Goal: Task Accomplishment & Management: Manage account settings

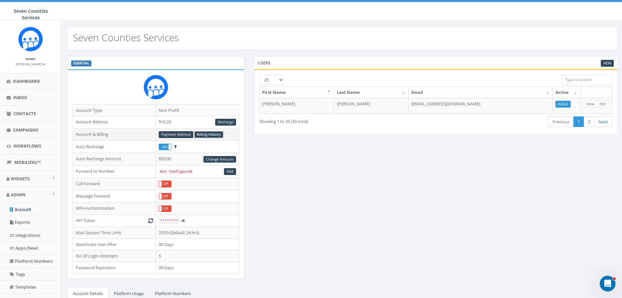
click at [213, 134] on link "Billing History" at bounding box center [208, 134] width 29 height 7
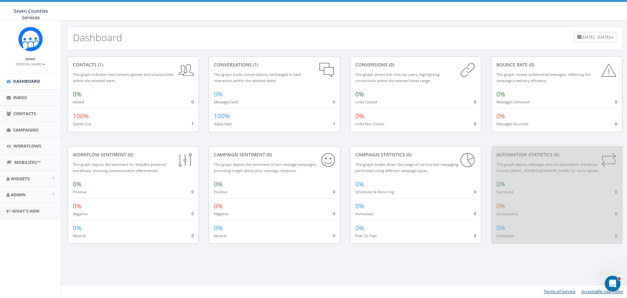
click at [38, 63] on small "[PERSON_NAME]" at bounding box center [31, 64] width 30 height 5
click at [29, 81] on link "Sign Out" at bounding box center [33, 82] width 52 height 8
click at [53, 196] on link "Admin" at bounding box center [30, 194] width 61 height 16
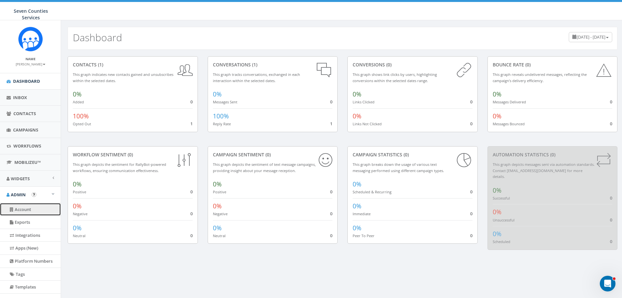
click at [28, 210] on link "Account" at bounding box center [30, 209] width 61 height 13
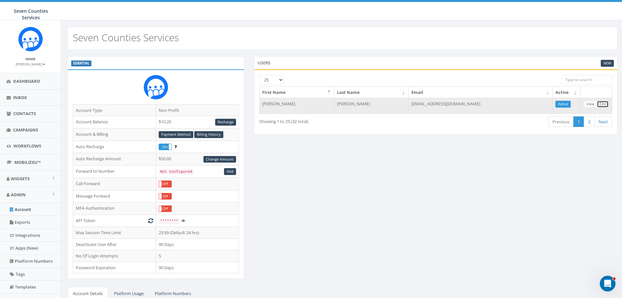
click at [602, 105] on link "Edit" at bounding box center [603, 104] width 12 height 7
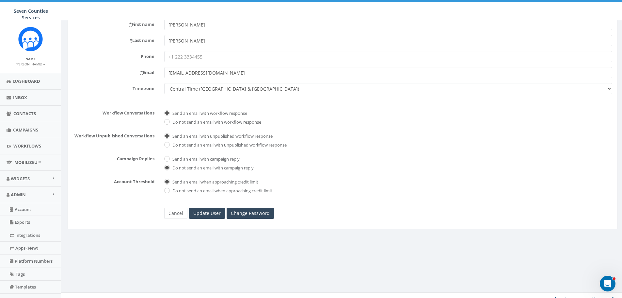
scroll to position [65, 0]
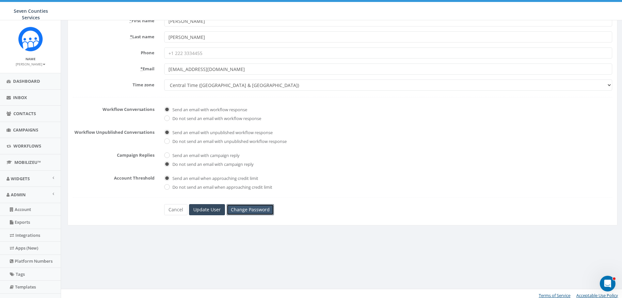
click at [253, 211] on link "Change Password" at bounding box center [250, 209] width 47 height 11
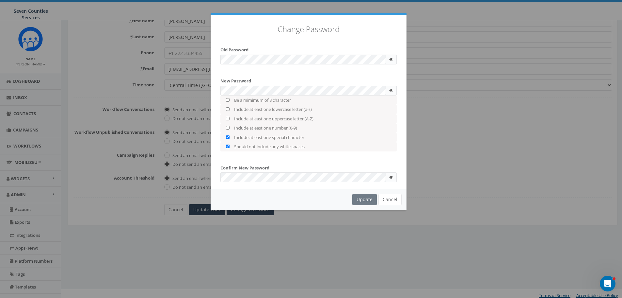
checkbox input "true"
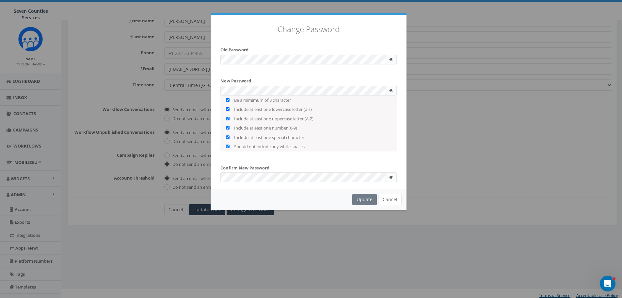
checkbox input "true"
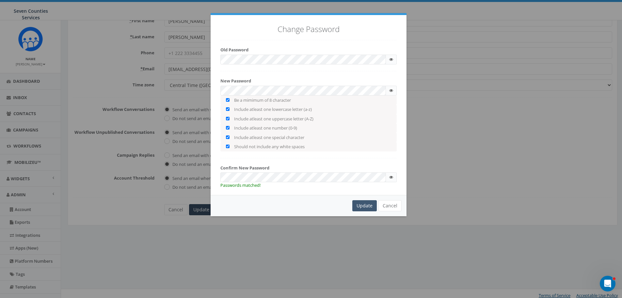
click at [360, 201] on div "Update" at bounding box center [364, 205] width 24 height 11
click at [363, 204] on div "Update" at bounding box center [364, 205] width 24 height 11
